Goal: Obtain resource: Download file/media

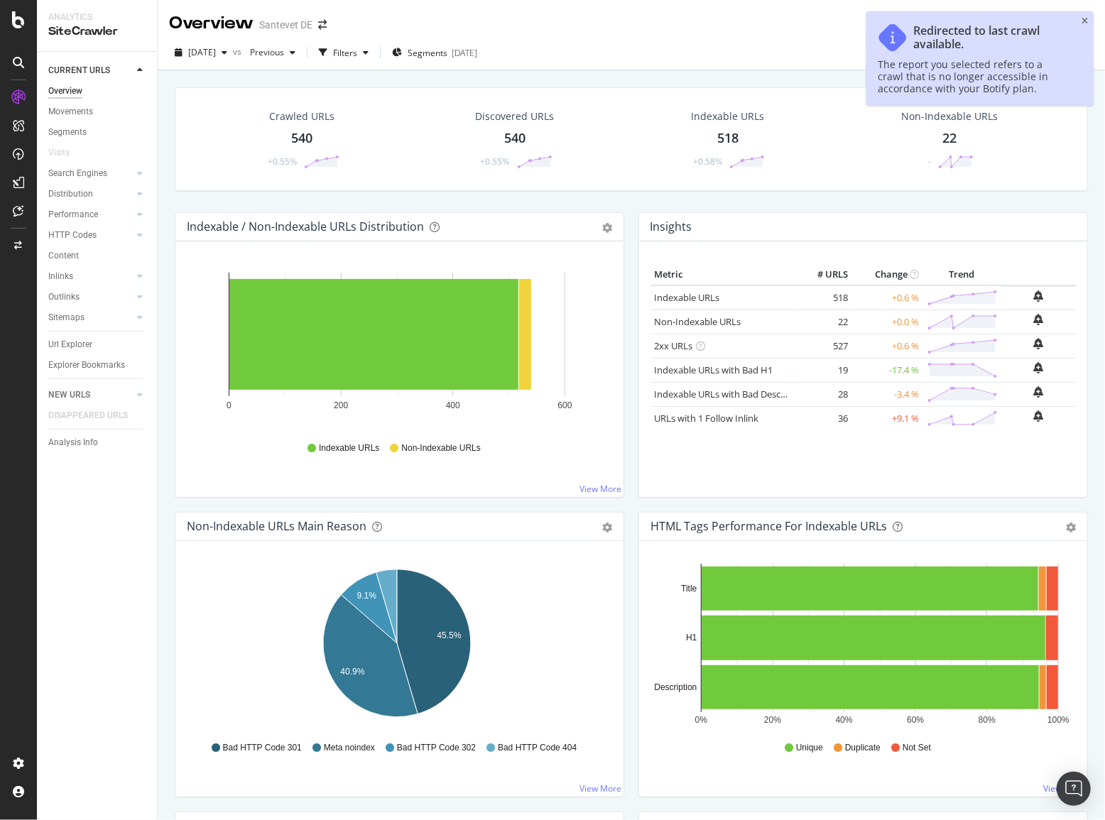
drag, startPoint x: 1083, startPoint y: 18, endPoint x: 1041, endPoint y: 28, distance: 43.7
click at [1083, 18] on icon "close toast" at bounding box center [1084, 21] width 6 height 9
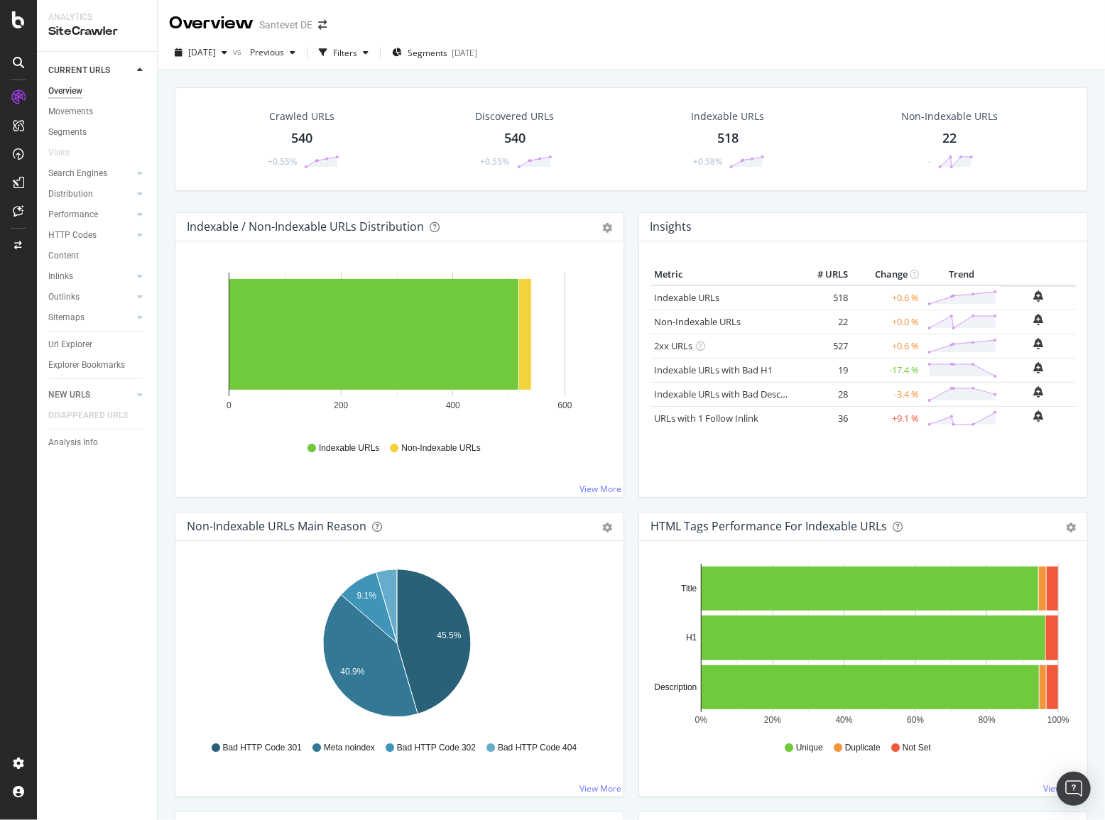
click at [60, 336] on div "Url Explorer" at bounding box center [102, 344] width 109 height 21
click at [65, 340] on div "Url Explorer" at bounding box center [70, 344] width 44 height 15
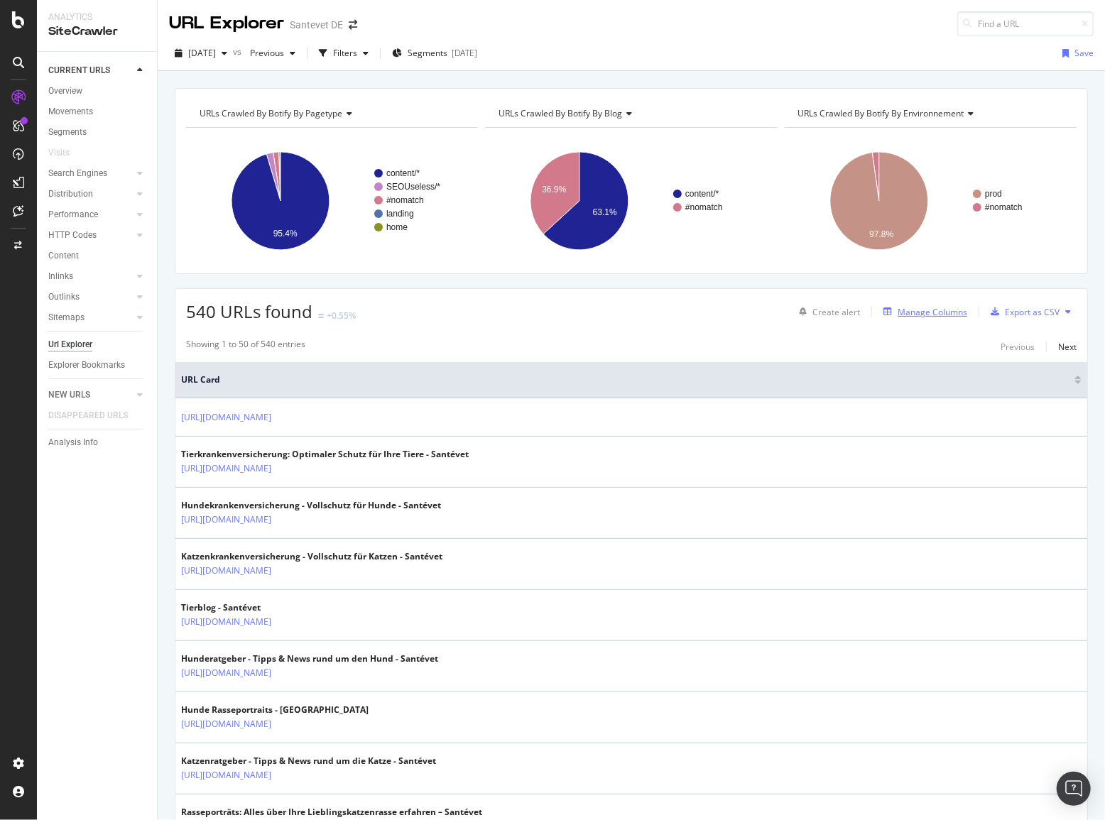
click at [912, 310] on div "Manage Columns" at bounding box center [932, 312] width 70 height 12
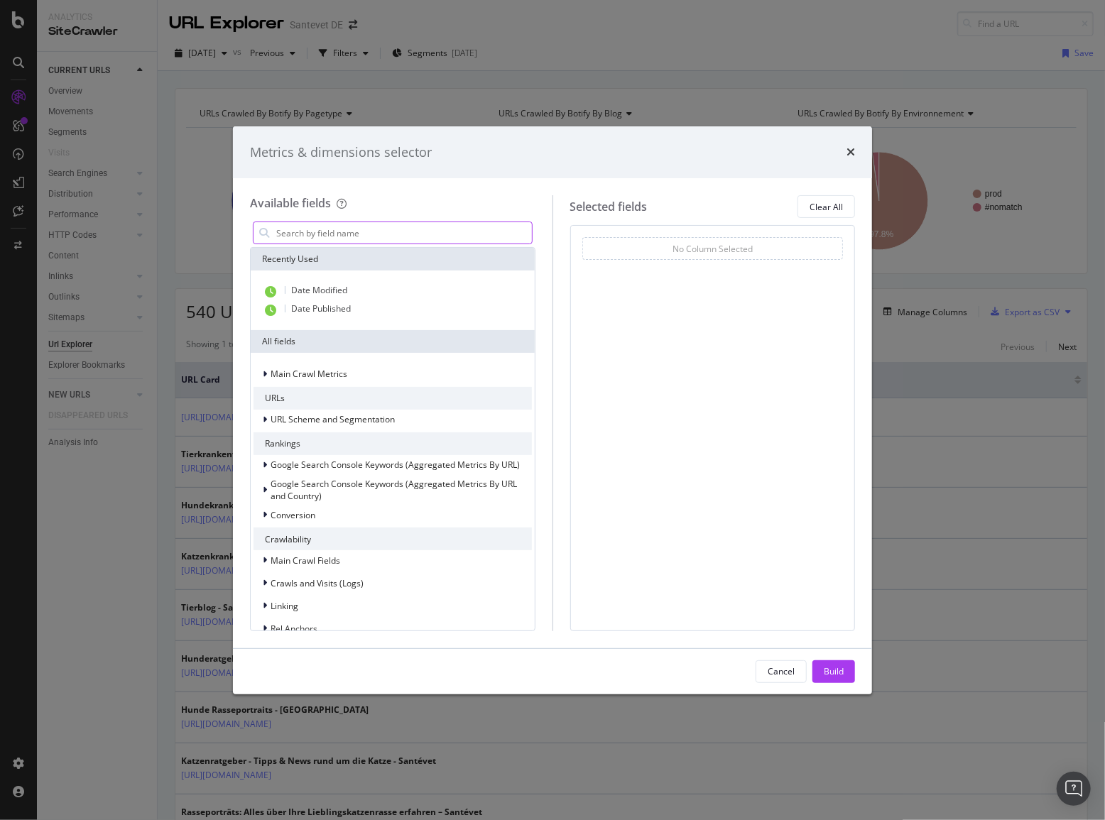
click at [368, 234] on input "modal" at bounding box center [403, 232] width 257 height 21
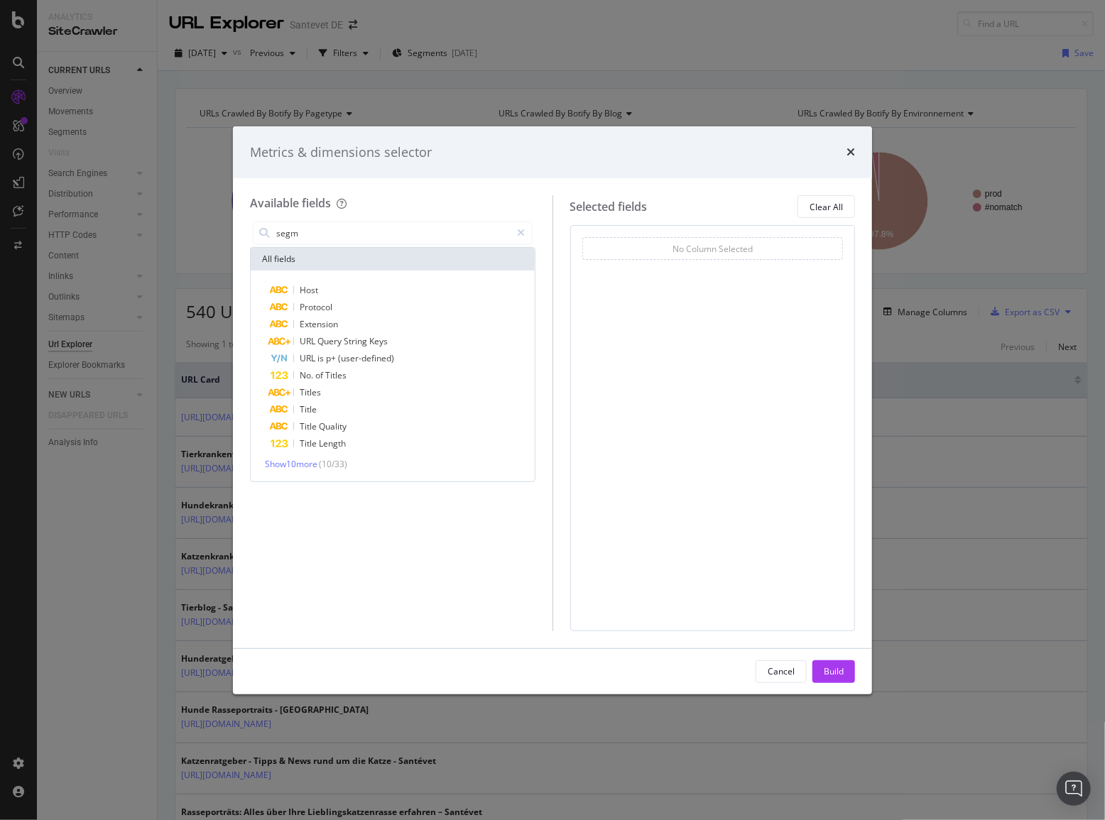
drag, startPoint x: 317, startPoint y: 234, endPoint x: 223, endPoint y: 227, distance: 94.7
click at [224, 228] on div "Metrics & dimensions selector Available fields segm All fields Host Protocol Ex…" at bounding box center [552, 410] width 1105 height 820
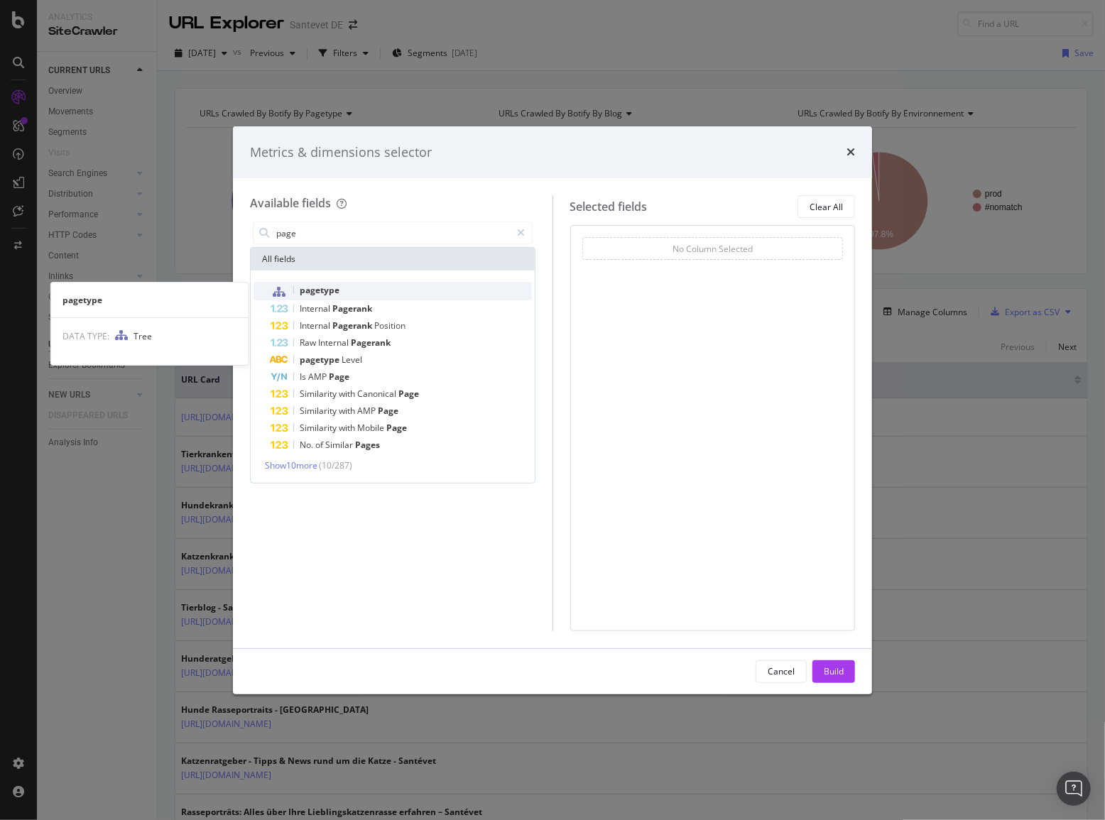
type input "page"
click at [323, 291] on span "pagetype" at bounding box center [320, 290] width 40 height 12
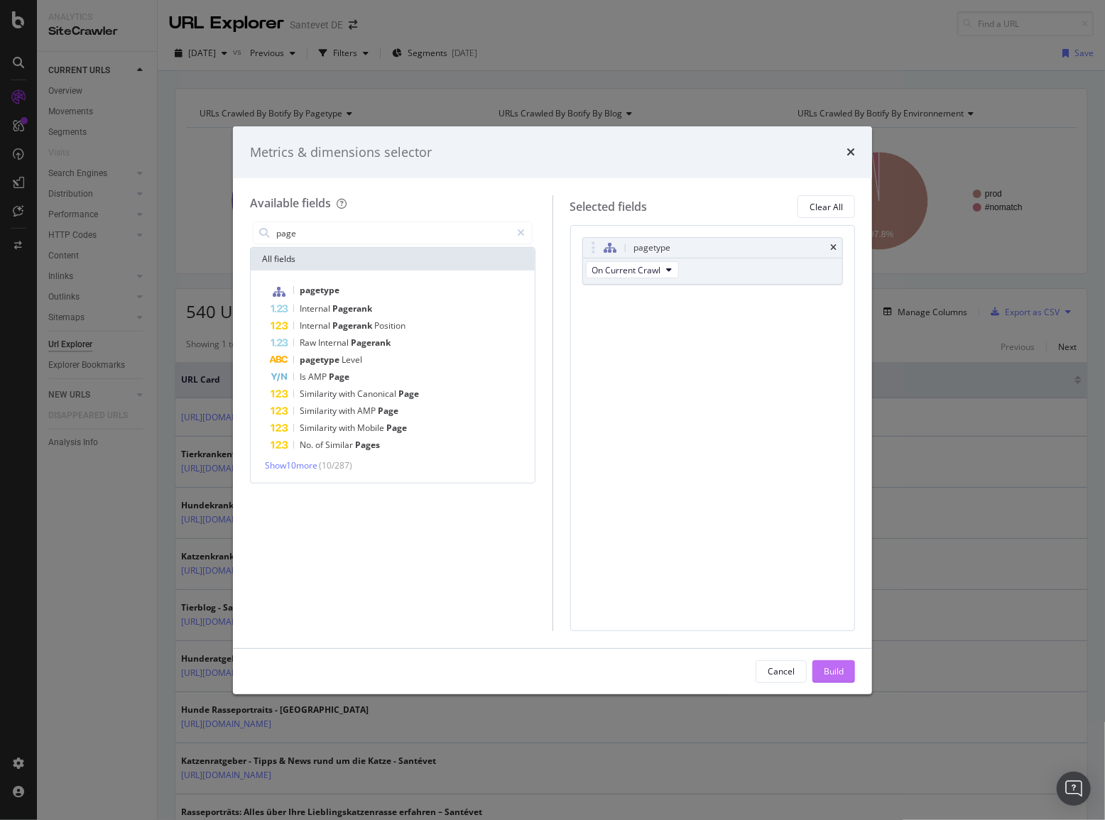
click at [826, 668] on div "Build" at bounding box center [834, 671] width 20 height 12
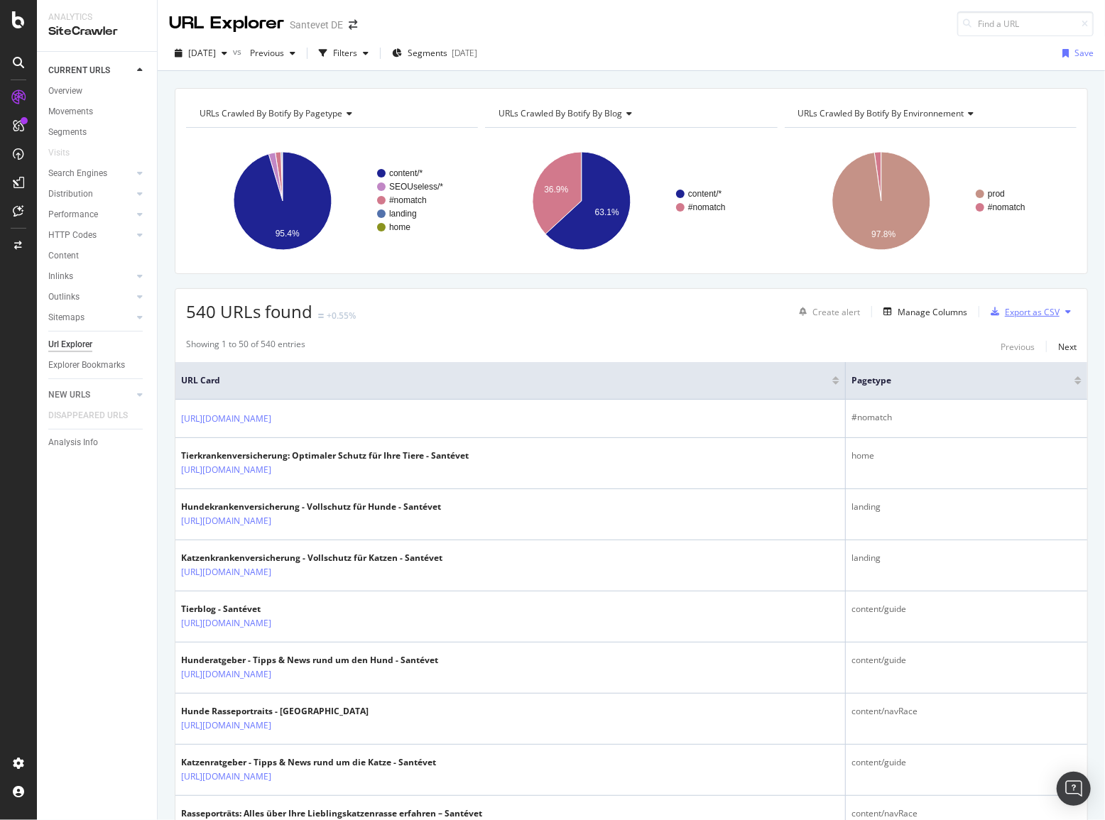
click at [1012, 312] on div "Export as CSV" at bounding box center [1032, 312] width 55 height 12
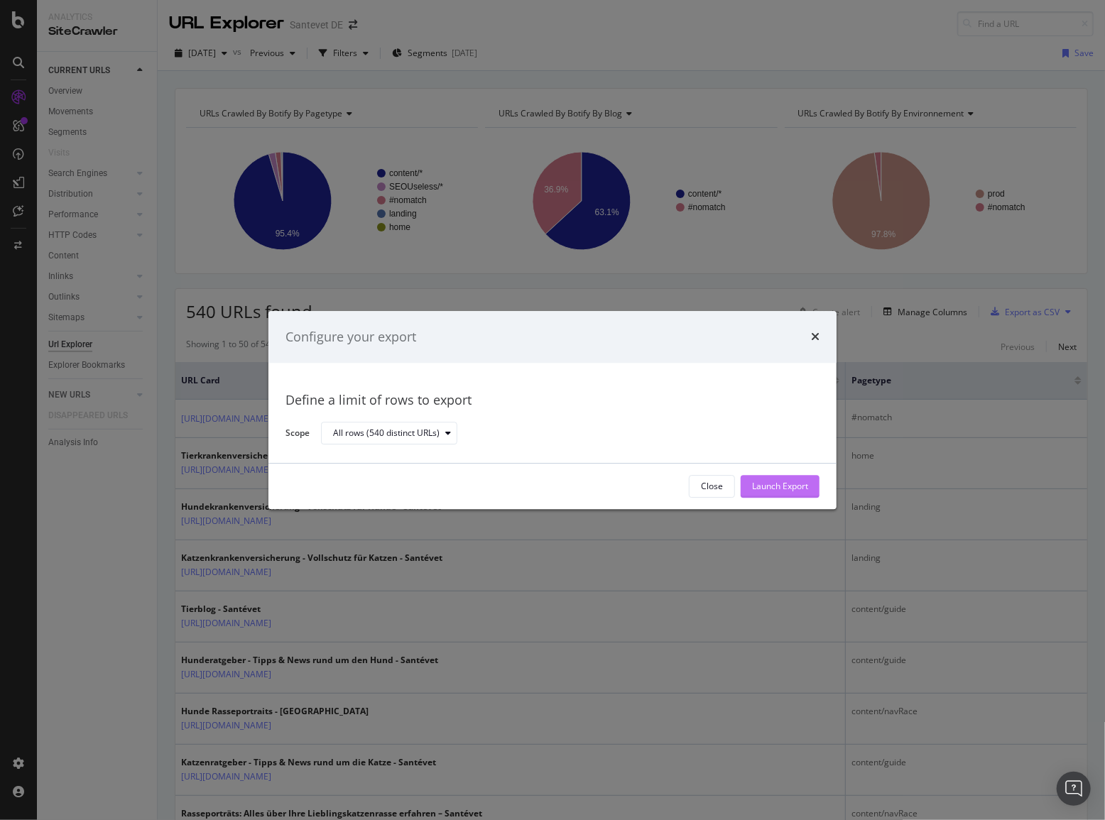
click at [773, 483] on div "Launch Export" at bounding box center [780, 487] width 56 height 12
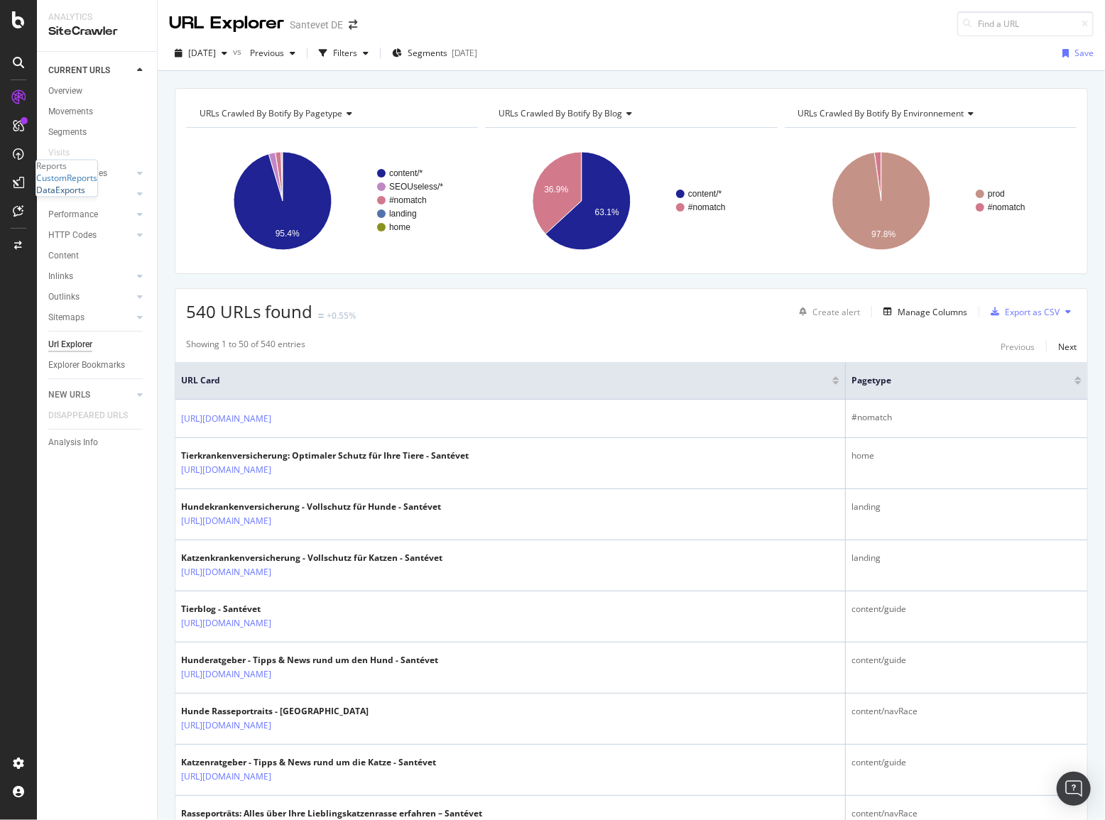
click at [83, 197] on div "DataExports" at bounding box center [60, 191] width 49 height 12
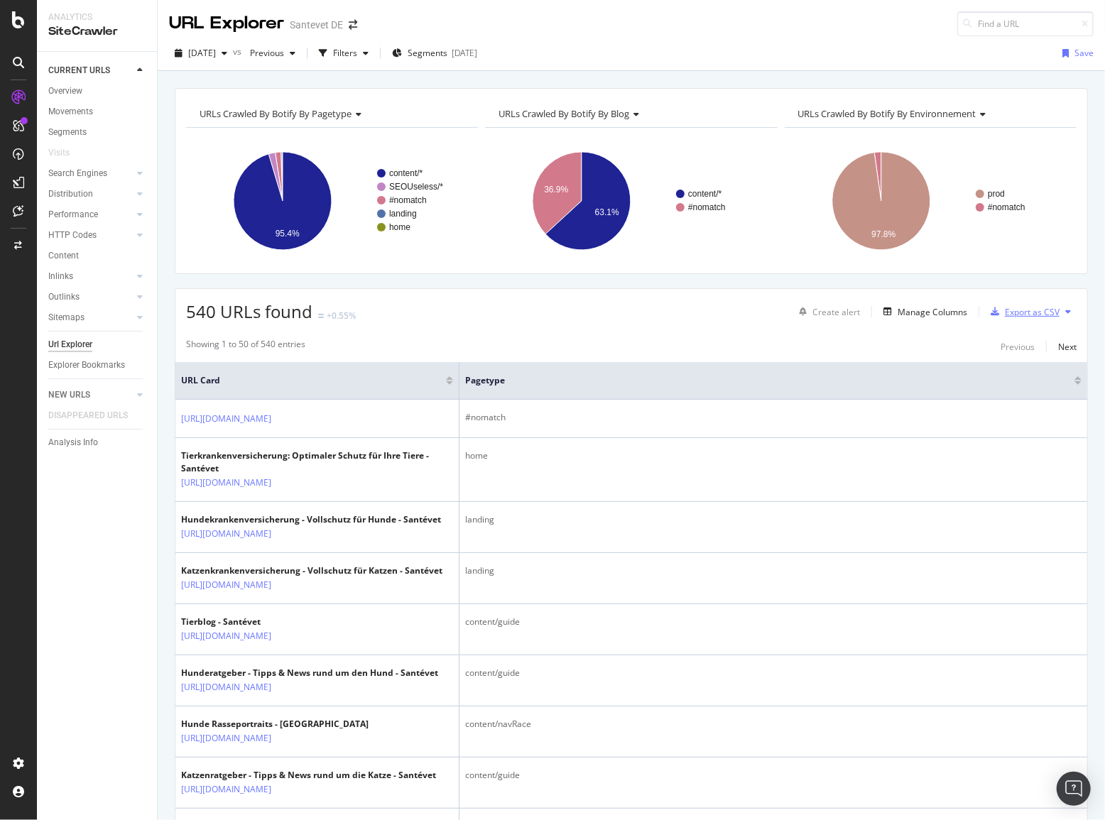
click at [1015, 308] on div "Export as CSV" at bounding box center [1032, 312] width 55 height 12
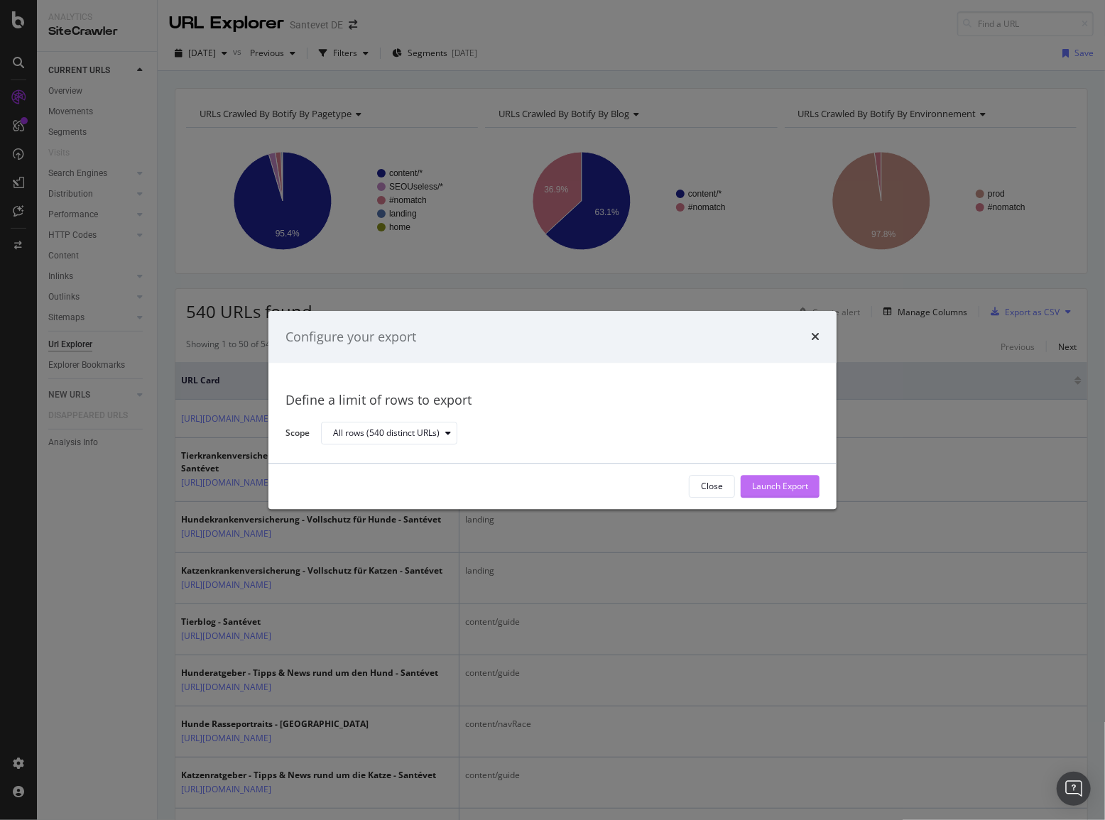
click at [783, 481] on div "Launch Export" at bounding box center [780, 487] width 56 height 12
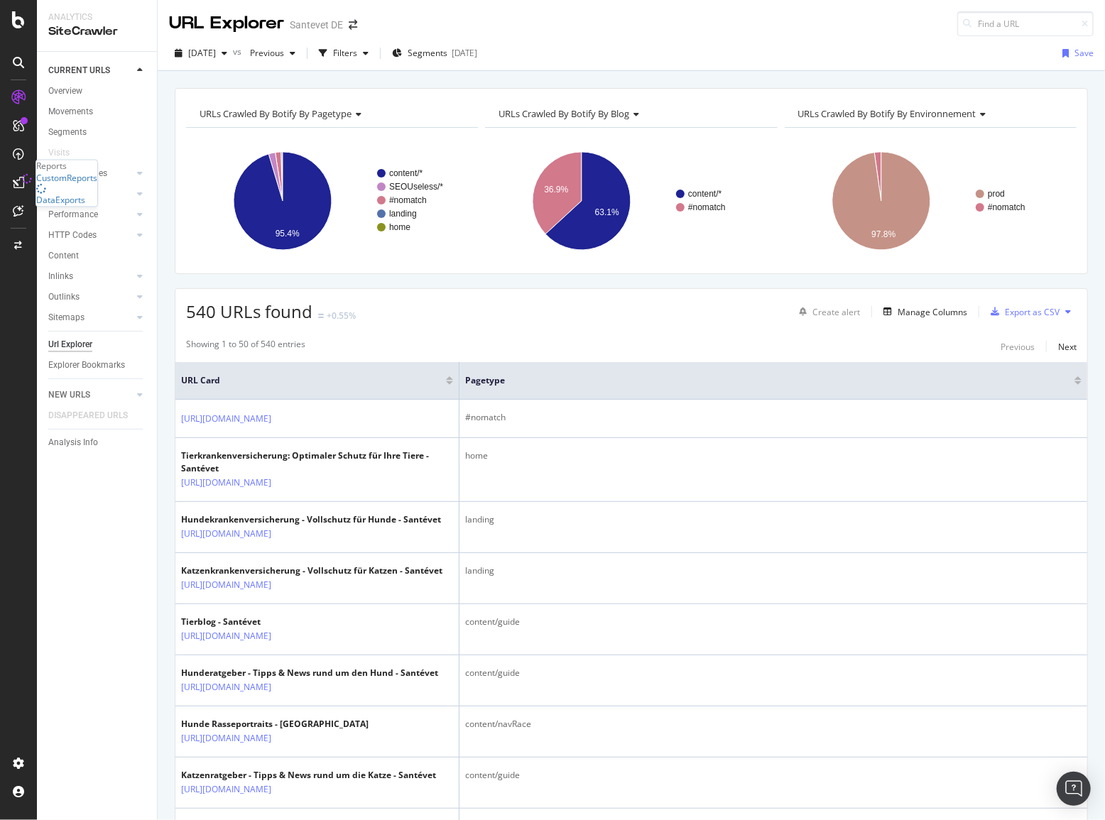
click at [17, 175] on div at bounding box center [18, 182] width 23 height 23
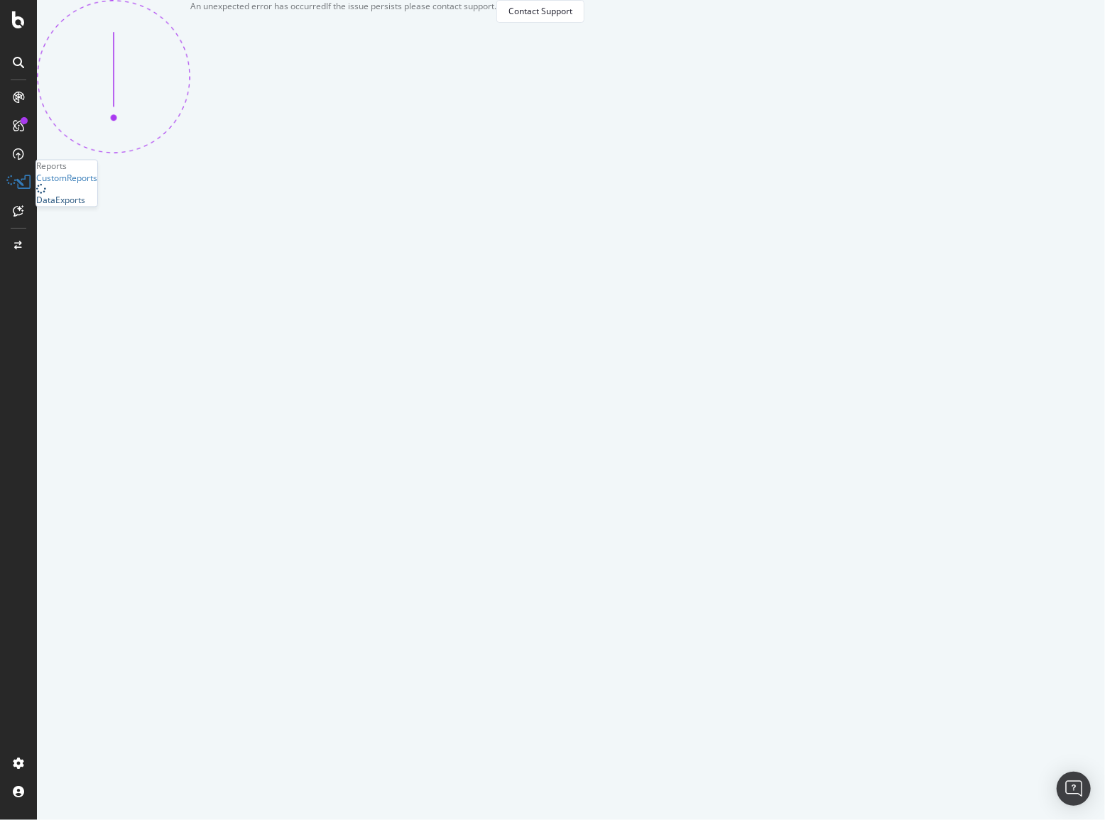
click at [81, 207] on div "DataExports" at bounding box center [60, 201] width 49 height 12
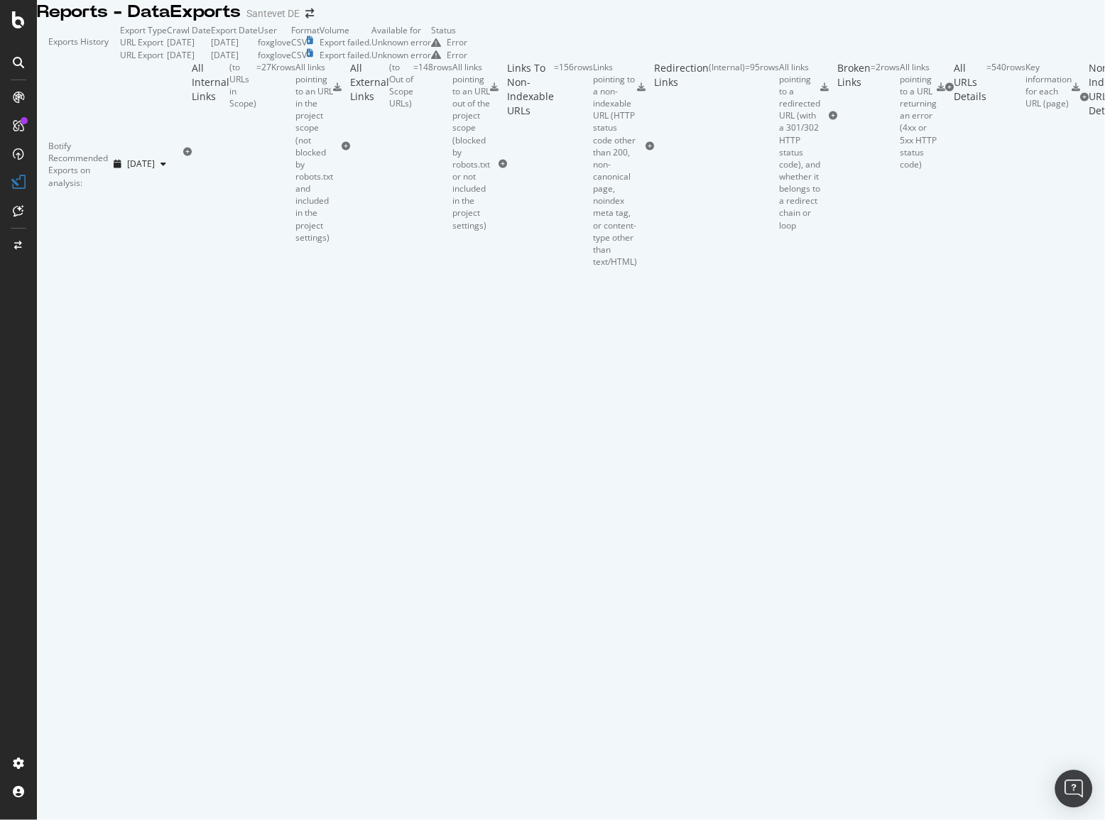
click at [1073, 791] on img "Open Intercom Messenger" at bounding box center [1073, 789] width 18 height 18
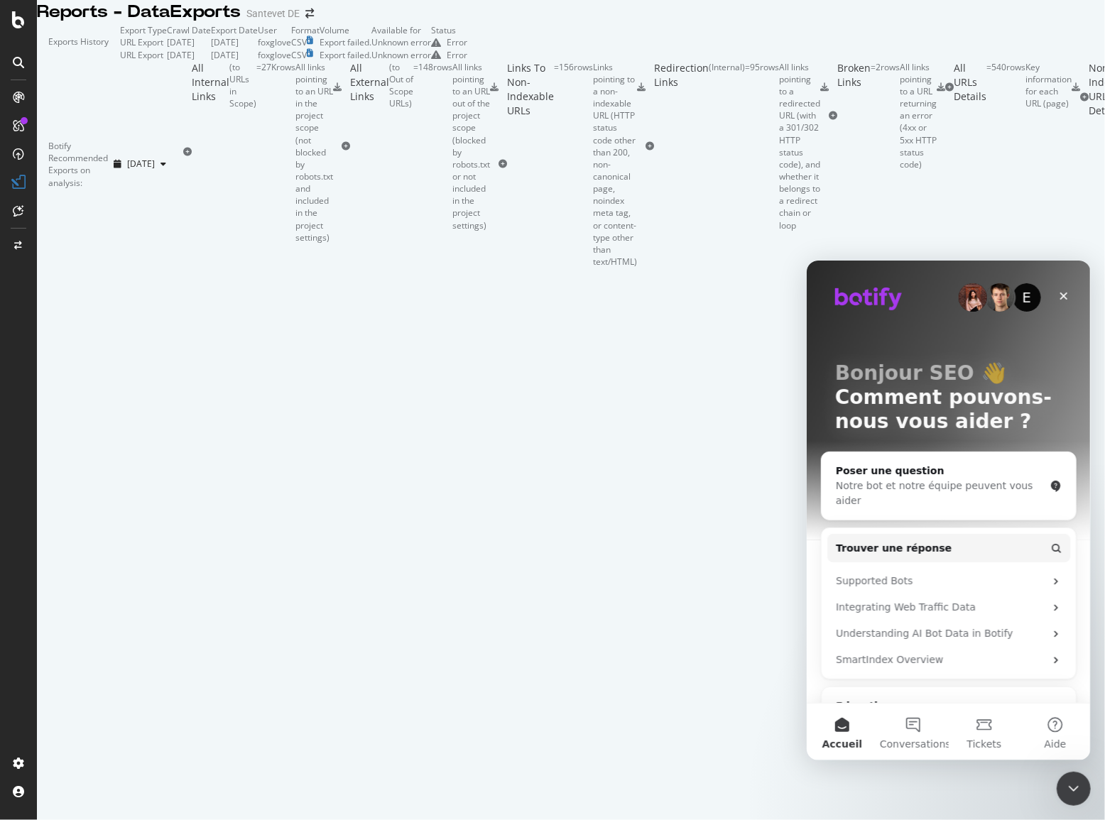
click at [1073, 791] on icon "Fermer le Messenger Intercom" at bounding box center [1073, 788] width 10 height 6
